Goal: Task Accomplishment & Management: Use online tool/utility

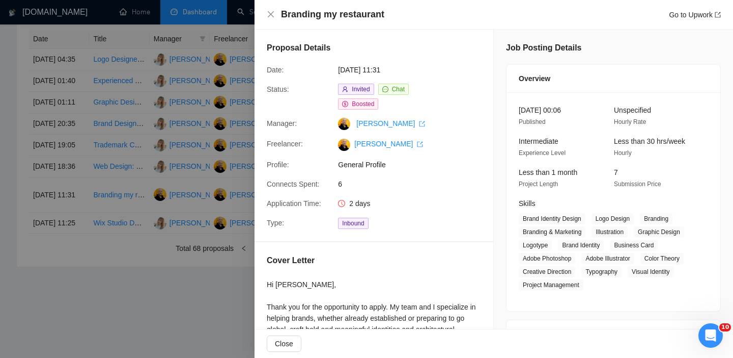
click at [187, 114] on div at bounding box center [366, 179] width 733 height 358
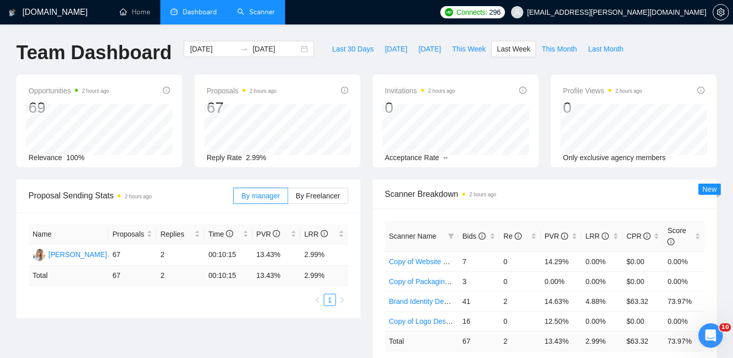
click at [267, 16] on link "Scanner" at bounding box center [256, 12] width 38 height 9
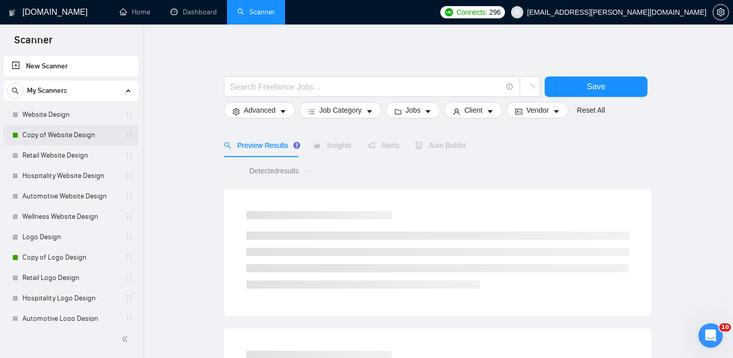
click at [67, 140] on link "Copy of Website Design" at bounding box center [70, 135] width 97 height 20
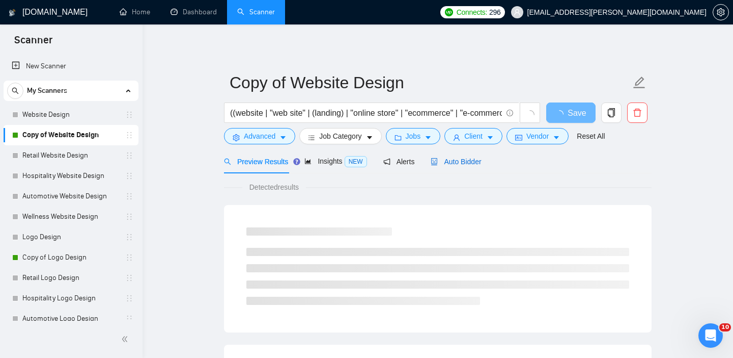
click at [465, 161] on span "Auto Bidder" at bounding box center [456, 161] width 50 height 8
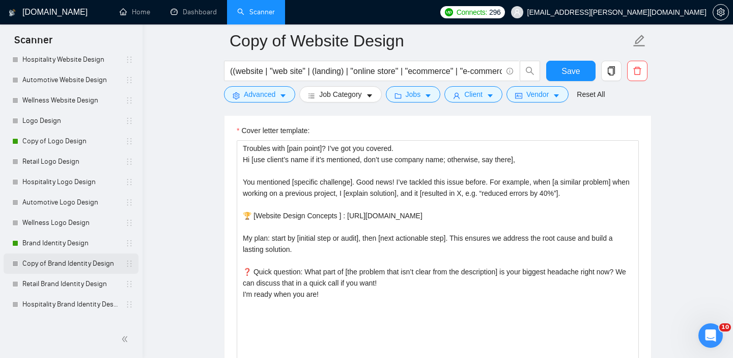
scroll to position [117, 0]
click at [67, 245] on link "Brand Identity Design" at bounding box center [70, 242] width 97 height 20
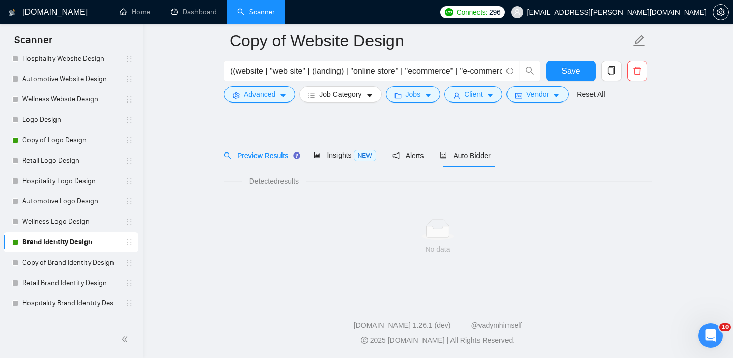
scroll to position [14, 0]
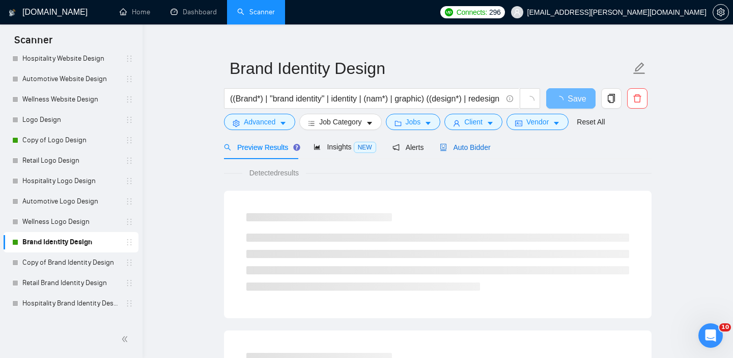
click at [459, 143] on span "Auto Bidder" at bounding box center [465, 147] width 50 height 8
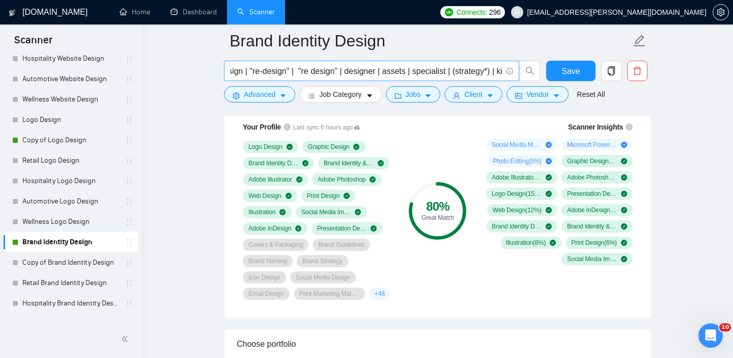
scroll to position [0, 280]
click at [483, 71] on input "((Brand*) | "brand identity" | identity | (nam*) | graphic) ((design*) | redesi…" at bounding box center [366, 71] width 272 height 13
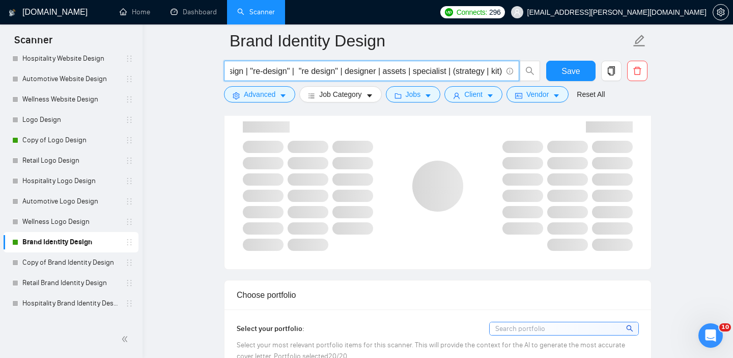
scroll to position [0, 273]
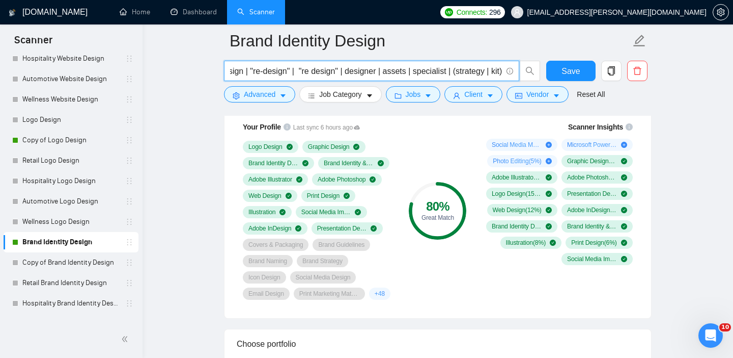
click at [455, 68] on input "((Brand*) | "brand identity" | identity | (nam*) | graphic) ((design*) | redesi…" at bounding box center [366, 71] width 272 height 13
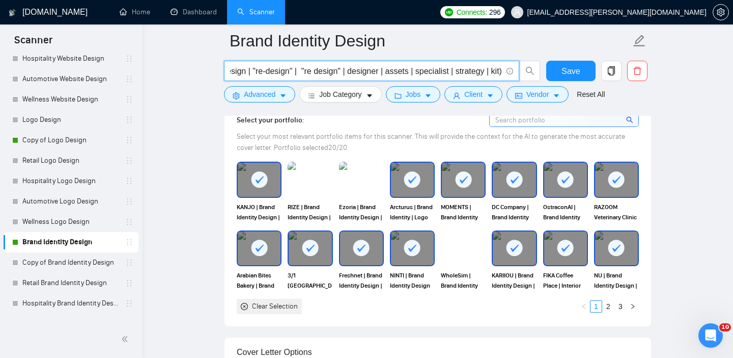
scroll to position [964, 0]
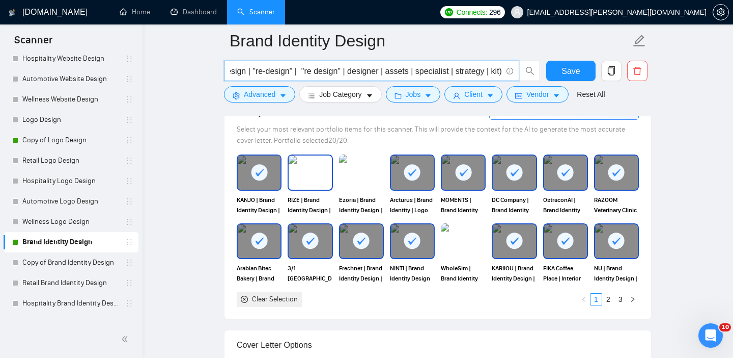
type input "((Brand*) | "brand identity" | identity | (nam*) | graphic) ((design*) | redesi…"
click at [308, 175] on img at bounding box center [310, 172] width 43 height 34
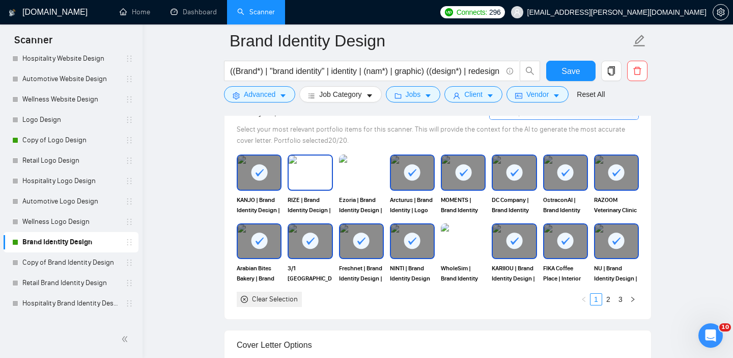
click at [307, 170] on img at bounding box center [310, 172] width 43 height 34
click at [363, 173] on img at bounding box center [361, 172] width 43 height 34
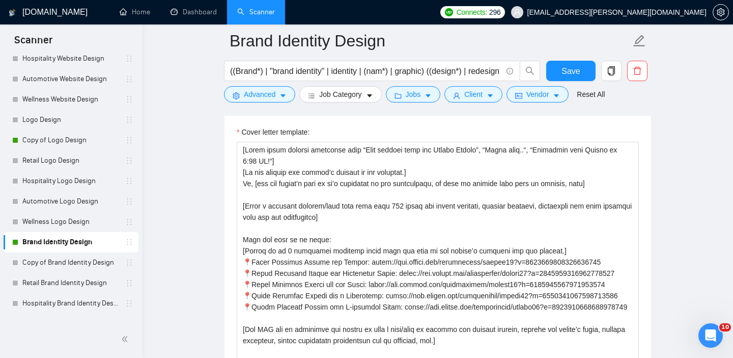
scroll to position [1210, 0]
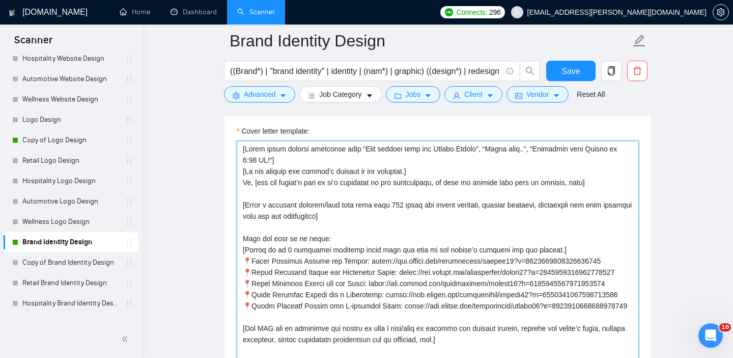
click at [283, 189] on textarea "Cover letter template:" at bounding box center [438, 255] width 402 height 229
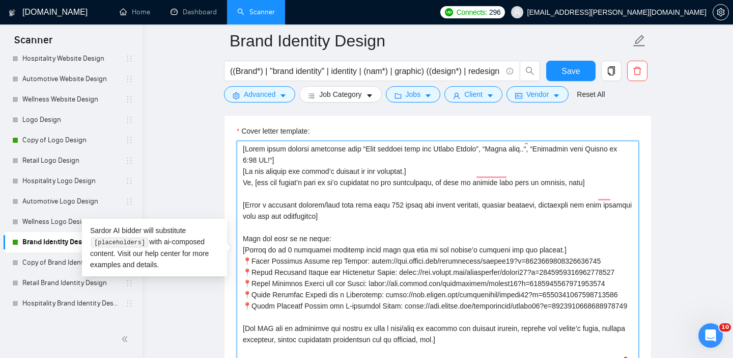
scroll to position [11, 0]
click at [416, 195] on textarea "Cover letter template:" at bounding box center [438, 255] width 402 height 229
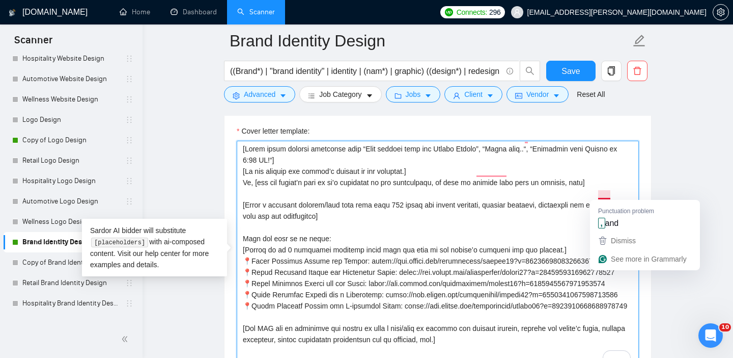
click at [603, 194] on textarea "Cover letter template:" at bounding box center [438, 255] width 402 height 229
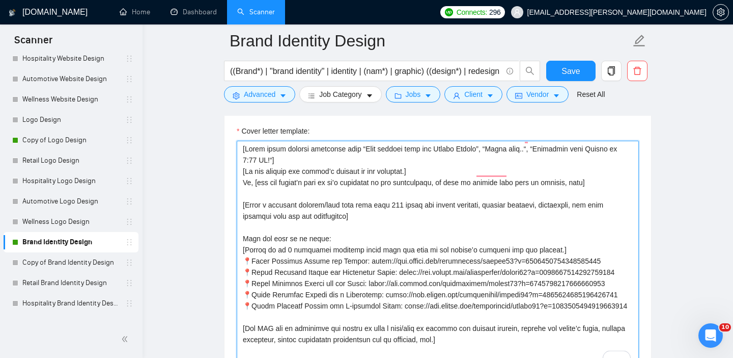
click at [309, 211] on textarea "Cover letter template:" at bounding box center [438, 255] width 402 height 229
click at [310, 204] on textarea "Cover letter template:" at bounding box center [438, 255] width 402 height 229
click at [370, 227] on textarea "Cover letter template:" at bounding box center [438, 255] width 402 height 229
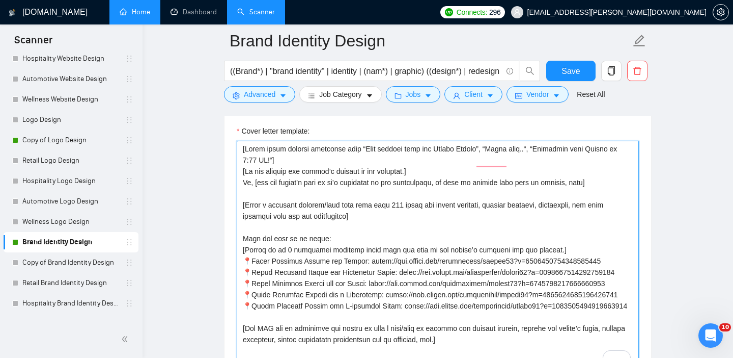
type textarea "[Lorem ipsum dolorsi ametconse adip “Elit seddoei temp inc Utlabo Etdolo”, “Mag…"
